Goal: Task Accomplishment & Management: Manage account settings

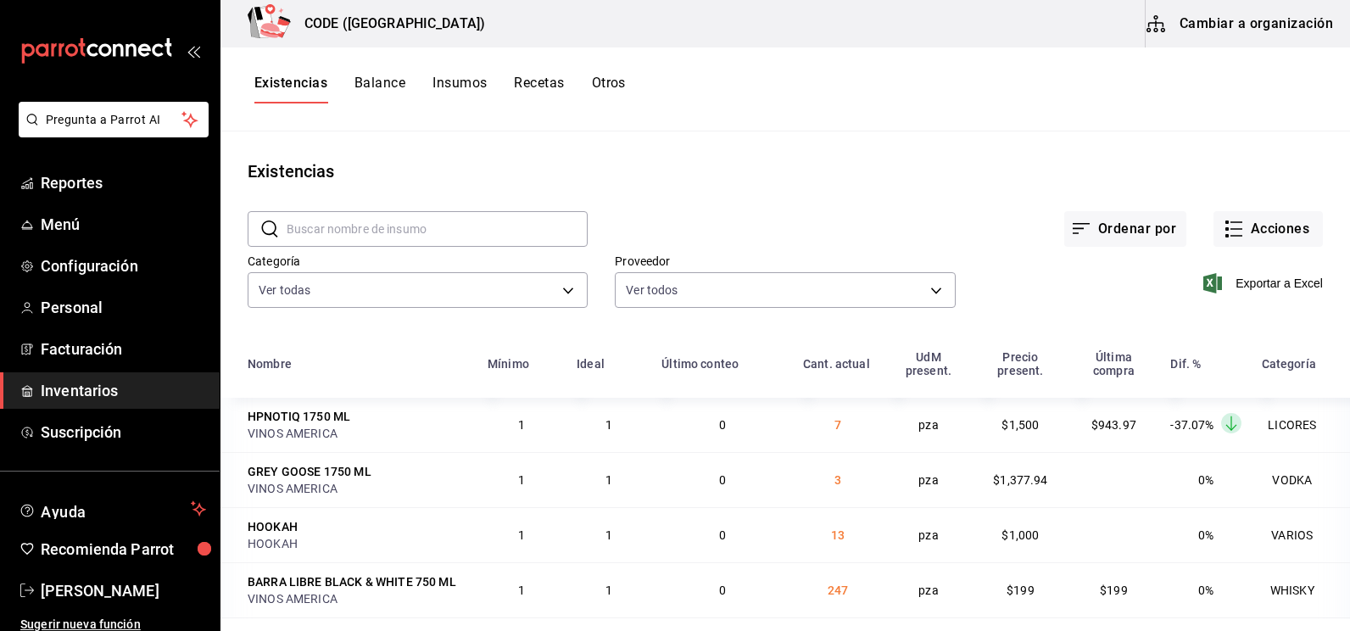
click at [364, 170] on div "Existencias" at bounding box center [786, 171] width 1130 height 25
click at [101, 384] on span "Inventarios" at bounding box center [123, 390] width 165 height 23
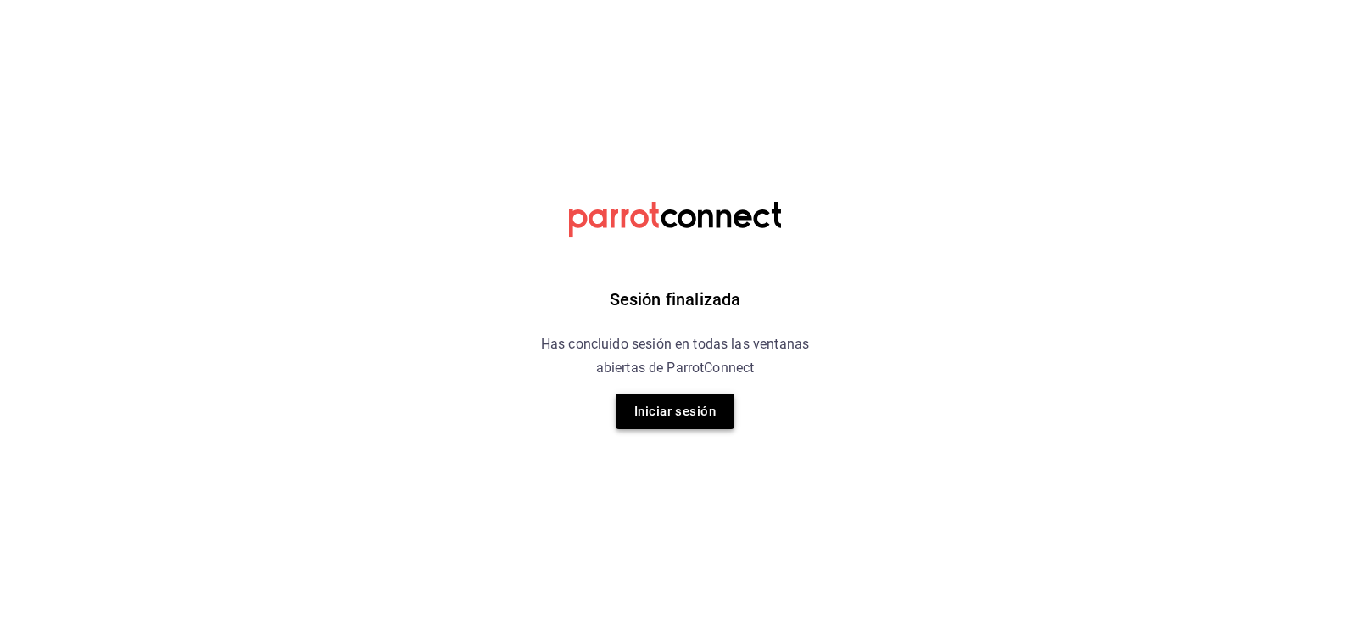
click at [654, 416] on button "Iniciar sesión" at bounding box center [675, 412] width 119 height 36
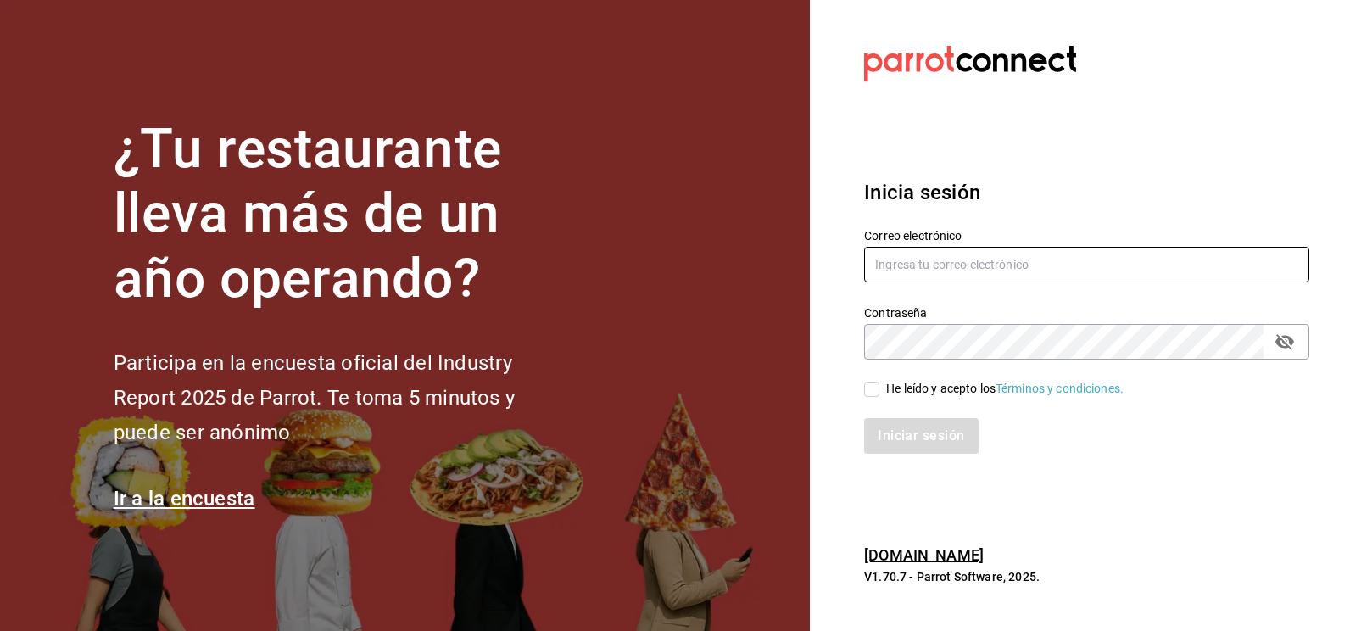
type input "[EMAIL_ADDRESS][DOMAIN_NAME]"
click at [874, 393] on input "He leído y acepto los Términos y condiciones." at bounding box center [871, 389] width 15 height 15
checkbox input "true"
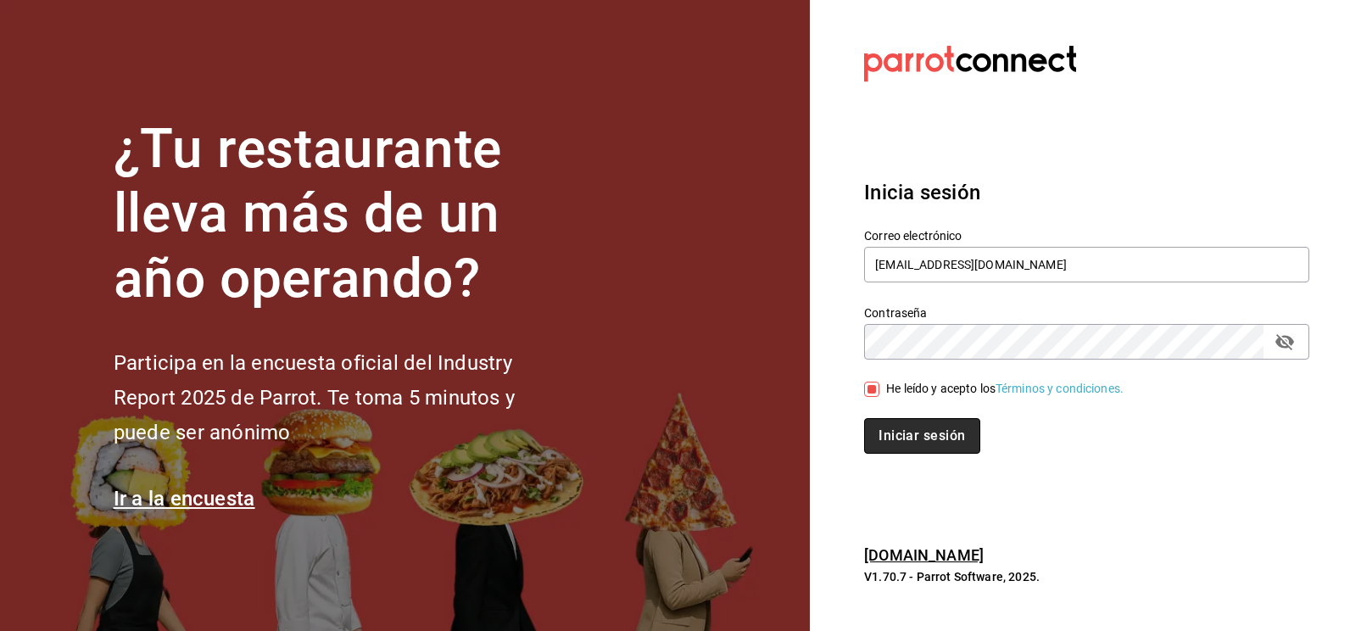
click at [908, 440] on button "Iniciar sesión" at bounding box center [921, 436] width 115 height 36
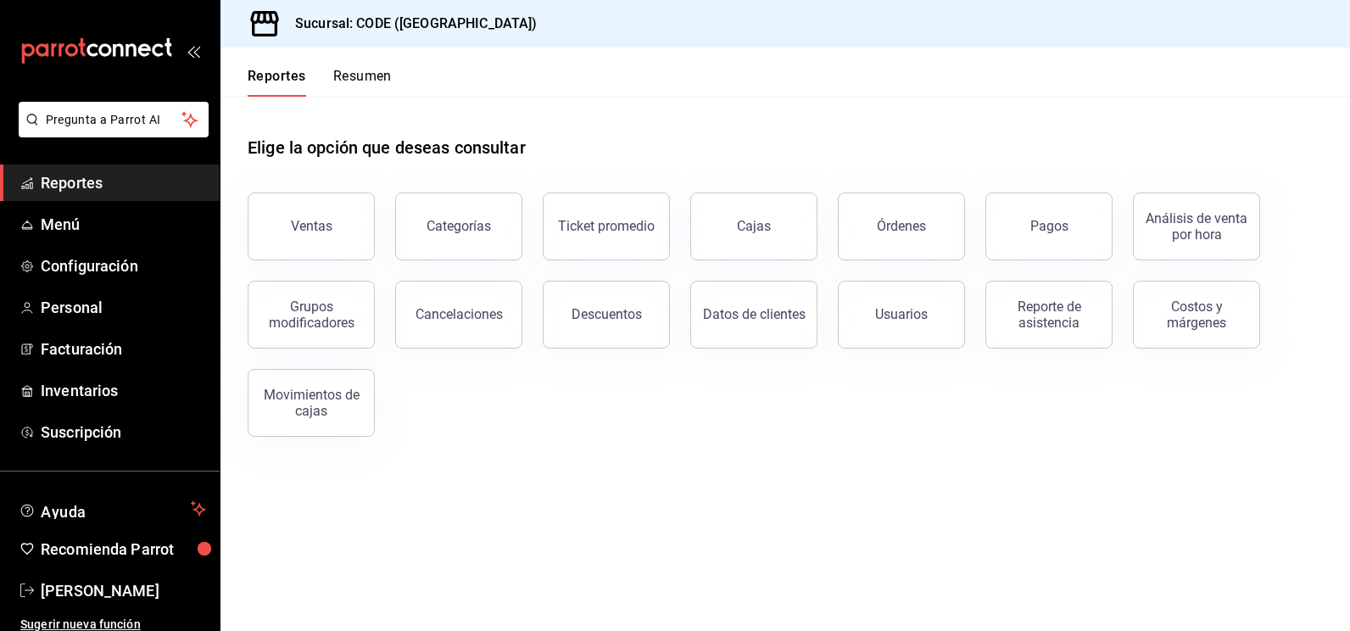
drag, startPoint x: 154, startPoint y: 2, endPoint x: 874, endPoint y: 533, distance: 893.9
click at [875, 533] on main "Elige la opción que deseas consultar Ventas Categorías Ticket promedio Cajas Ór…" at bounding box center [786, 364] width 1130 height 534
